Goal: Information Seeking & Learning: Find specific fact

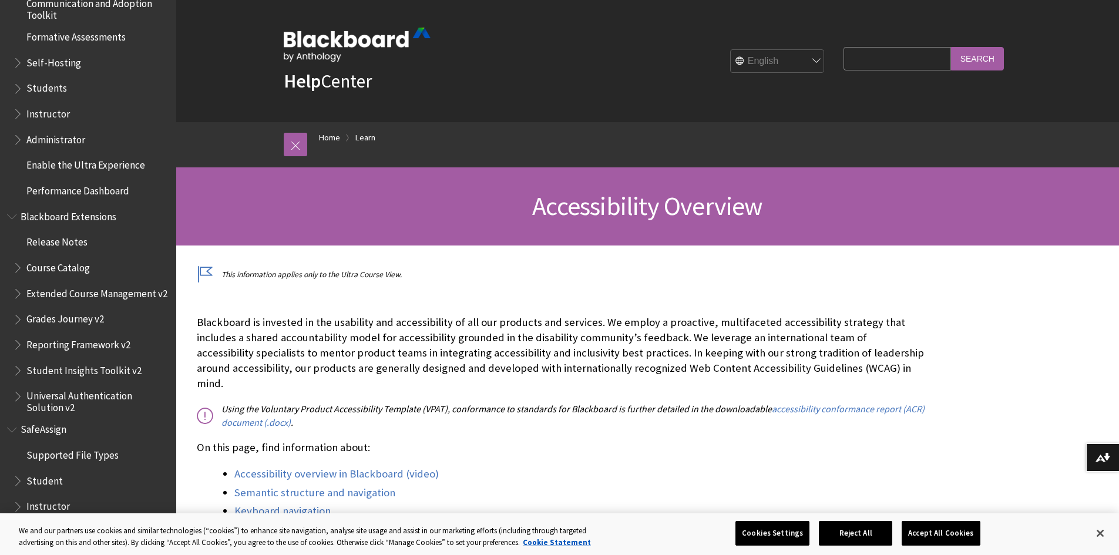
scroll to position [1130, 0]
click at [21, 483] on span "Book outline for Blackboard SafeAssign" at bounding box center [19, 478] width 12 height 15
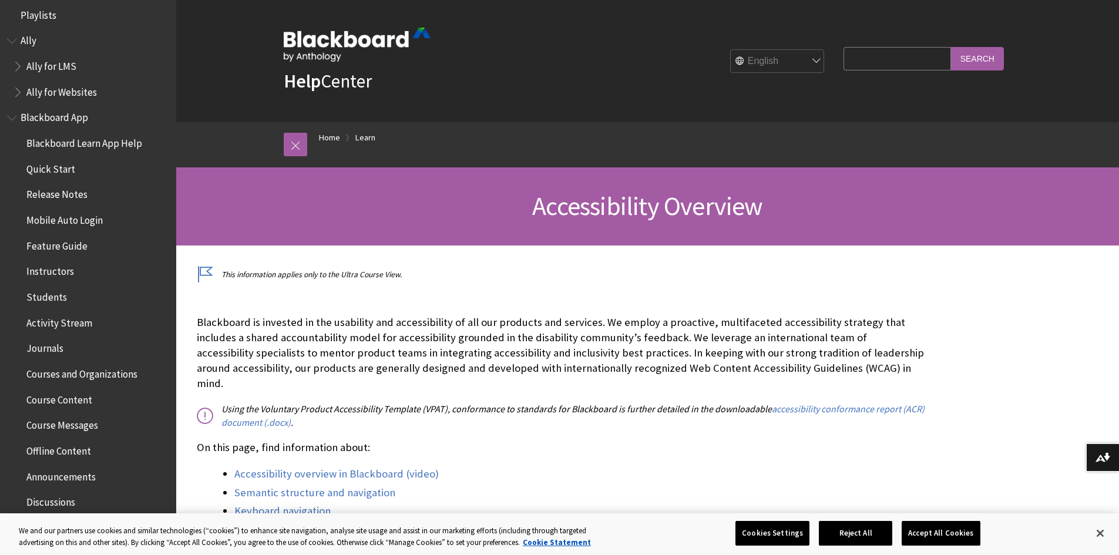
scroll to position [0, 0]
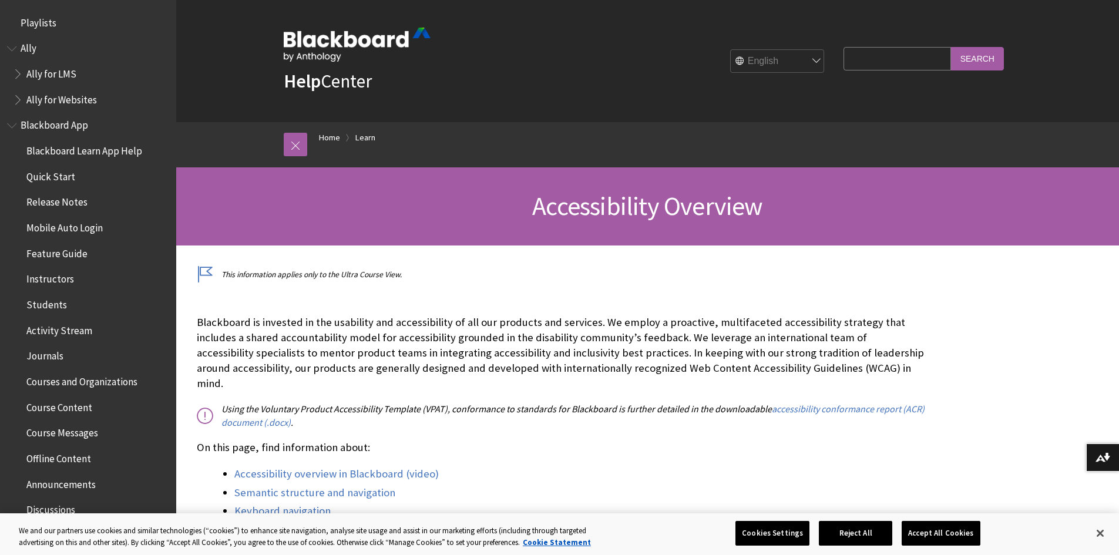
click at [875, 69] on input "Search Query" at bounding box center [897, 58] width 107 height 23
paste input "UP PeopleSoft"
type input "UP PeopleSoft"
click at [951, 47] on input "Search" at bounding box center [977, 58] width 53 height 23
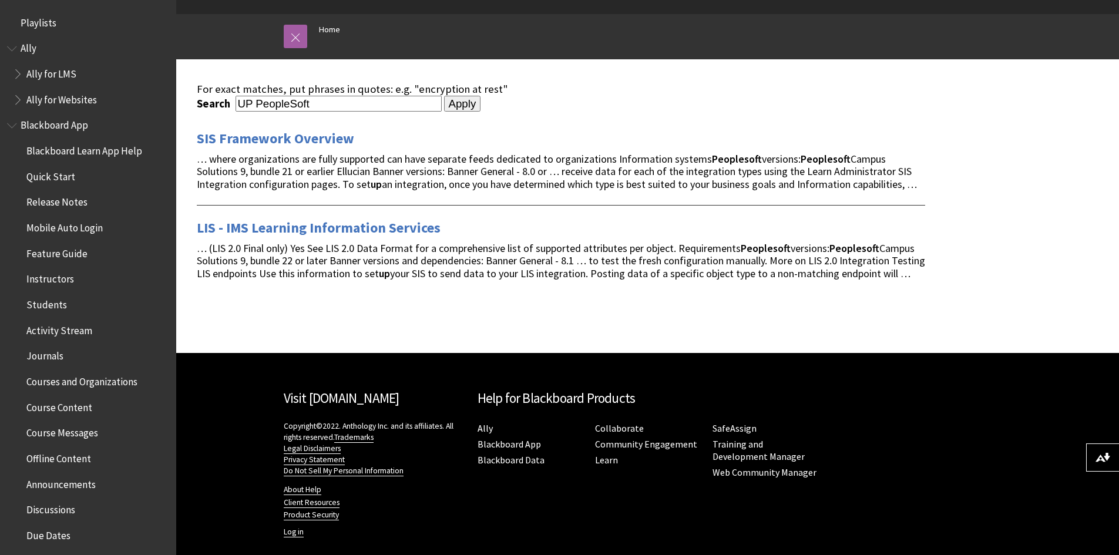
scroll to position [122, 0]
